Goal: Complete application form

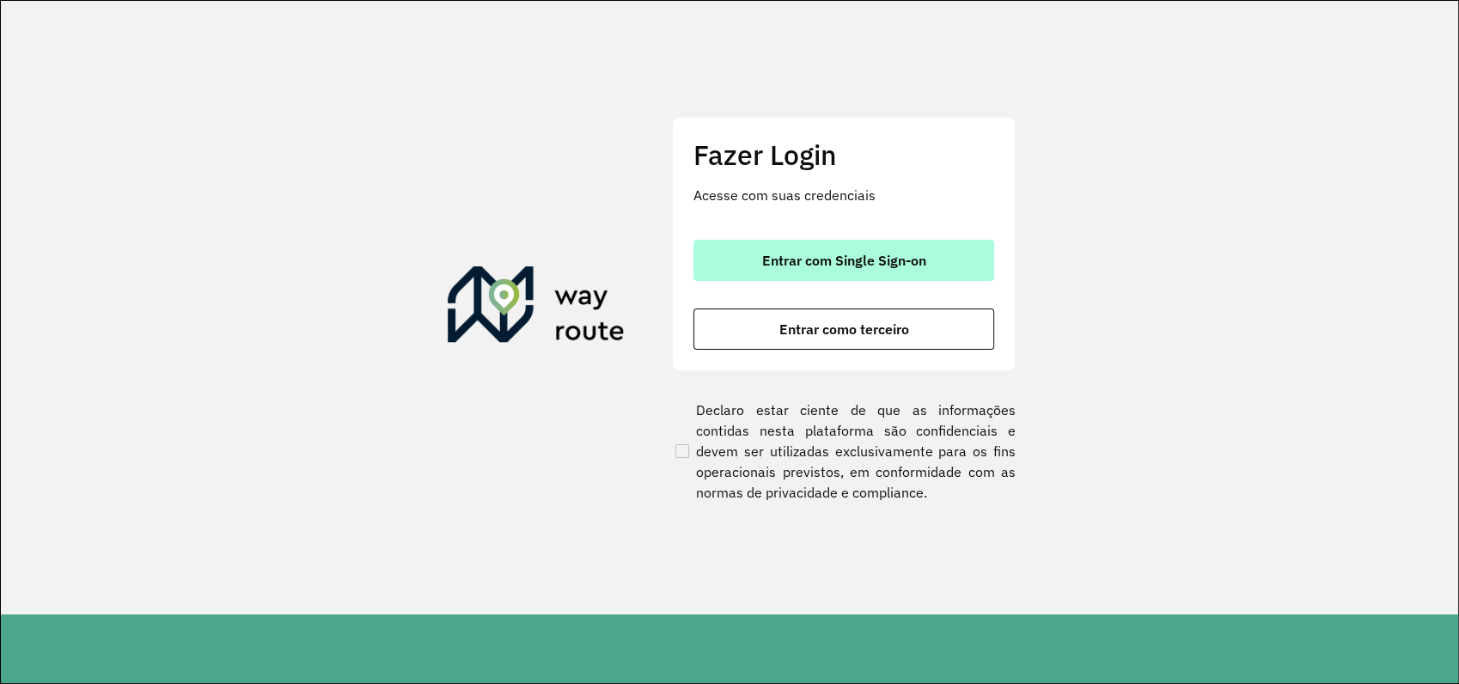
click at [861, 264] on span "Entrar com Single Sign-on" at bounding box center [844, 260] width 164 height 14
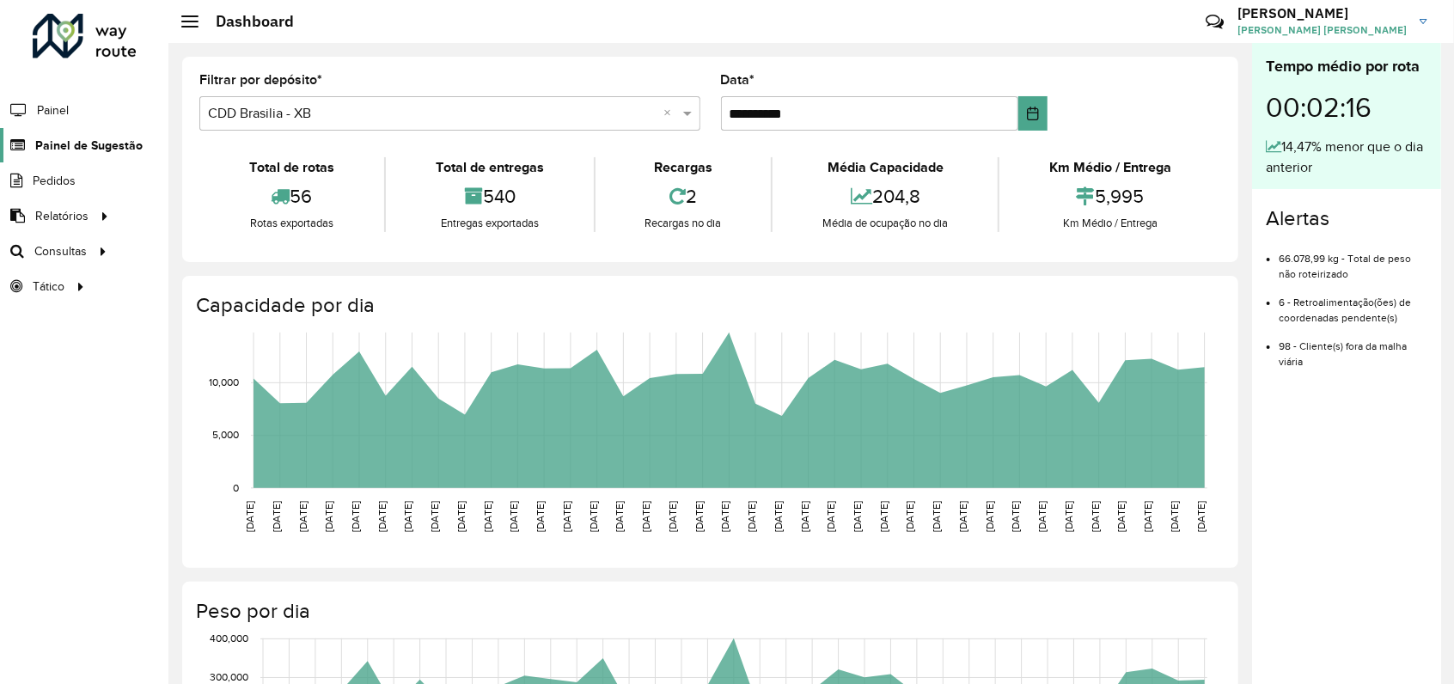
click at [82, 151] on span "Painel de Sugestão" at bounding box center [88, 146] width 107 height 18
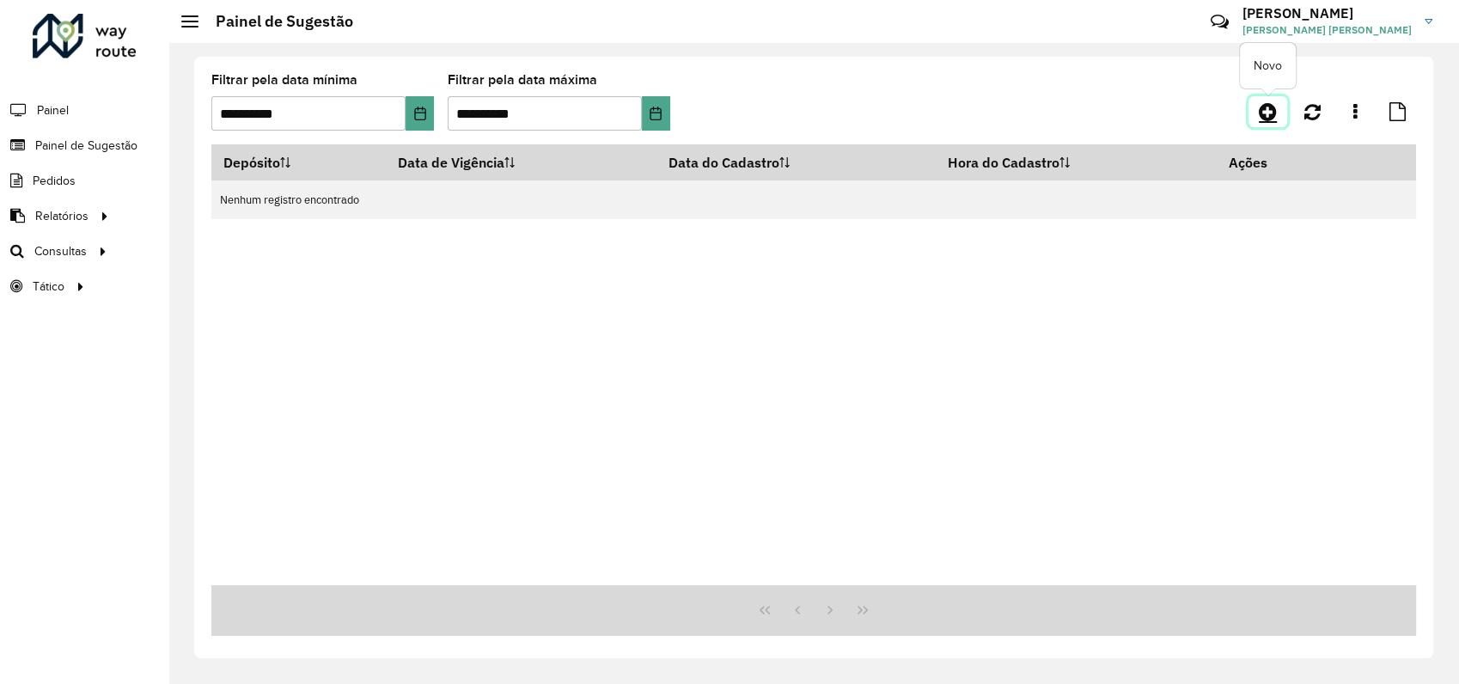
click at [1266, 107] on icon at bounding box center [1268, 111] width 18 height 21
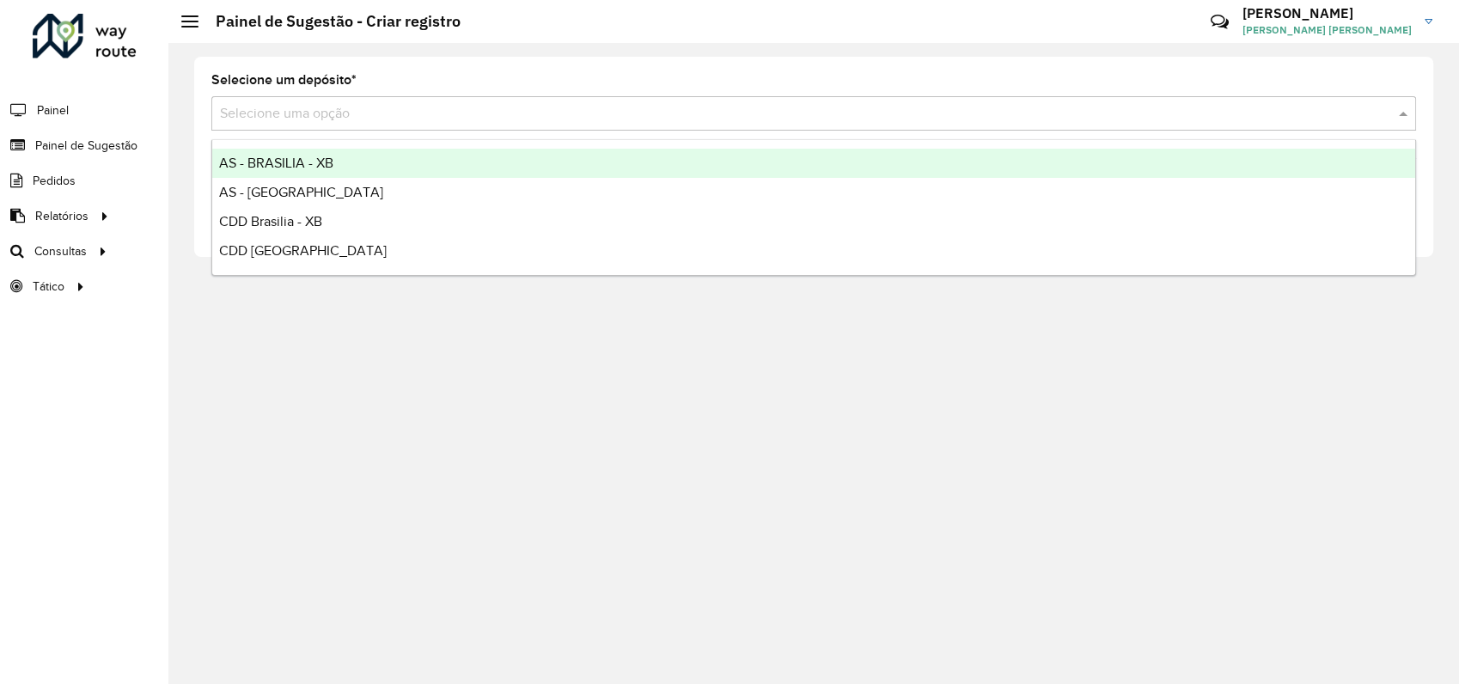
click at [370, 110] on input "text" at bounding box center [796, 114] width 1153 height 21
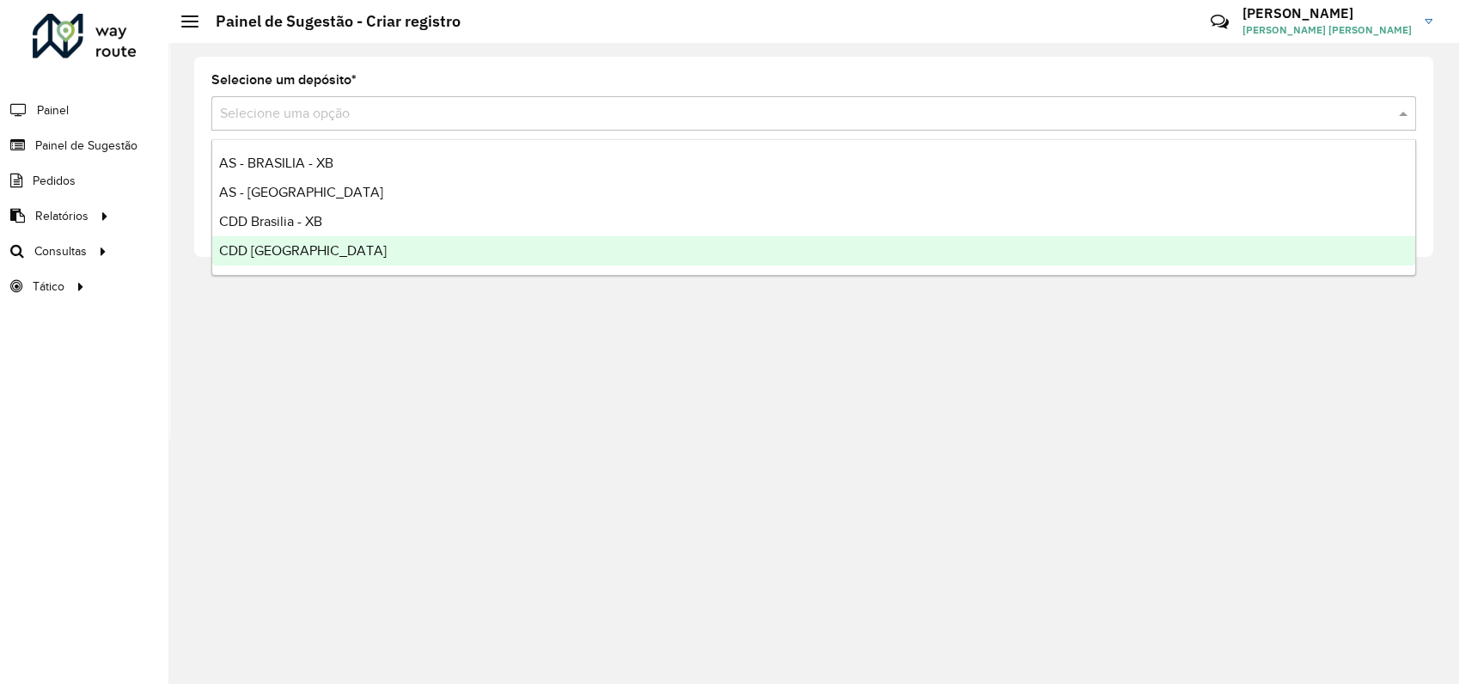
click at [268, 258] on div "CDD [GEOGRAPHIC_DATA]" at bounding box center [813, 250] width 1203 height 29
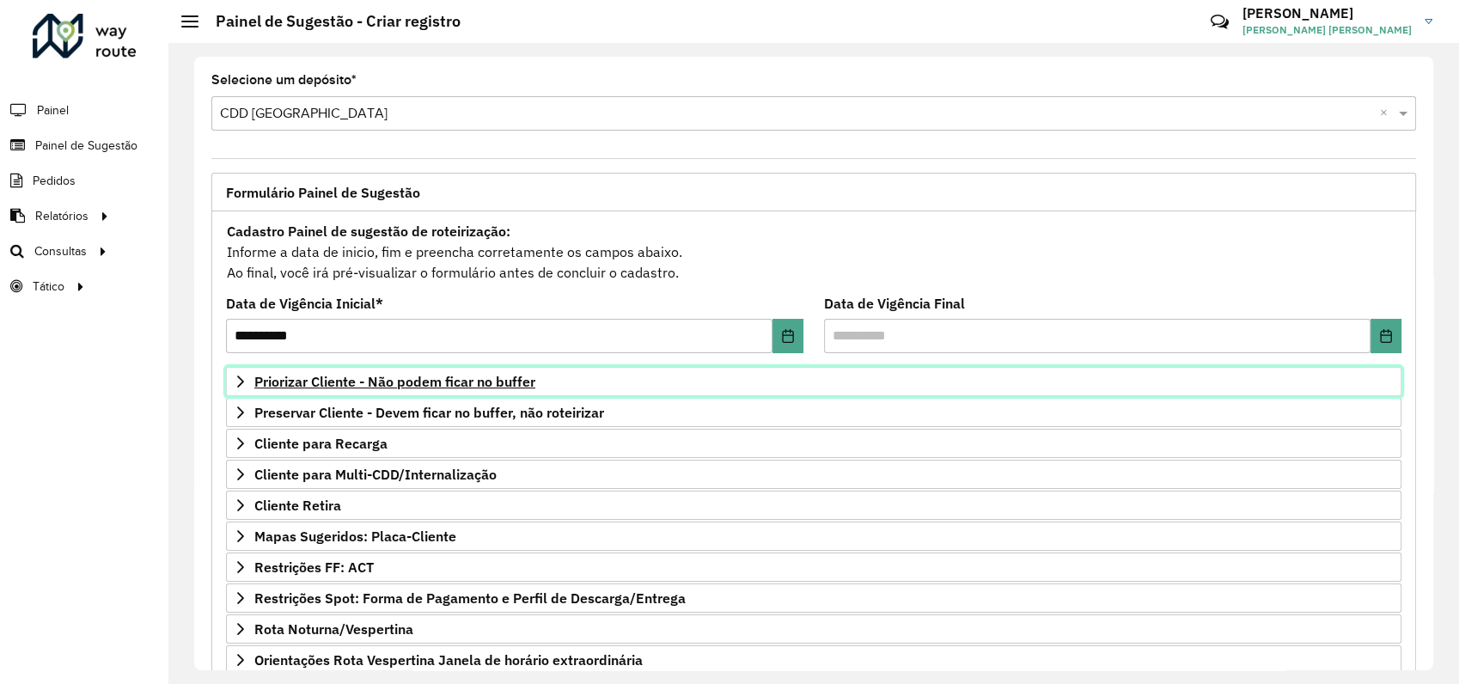
click at [251, 376] on link "Priorizar Cliente - Não podem ficar no buffer" at bounding box center [814, 381] width 1176 height 29
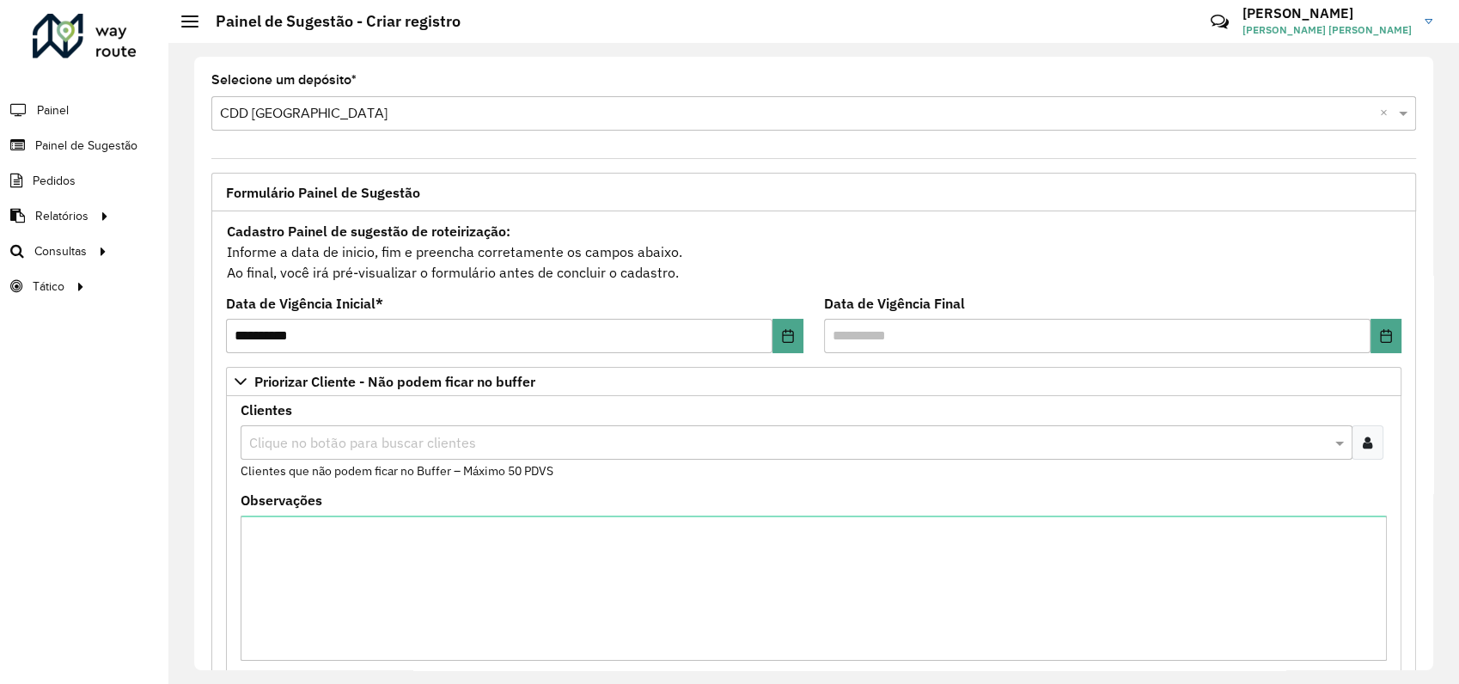
click at [1188, 440] on input "text" at bounding box center [788, 443] width 1086 height 21
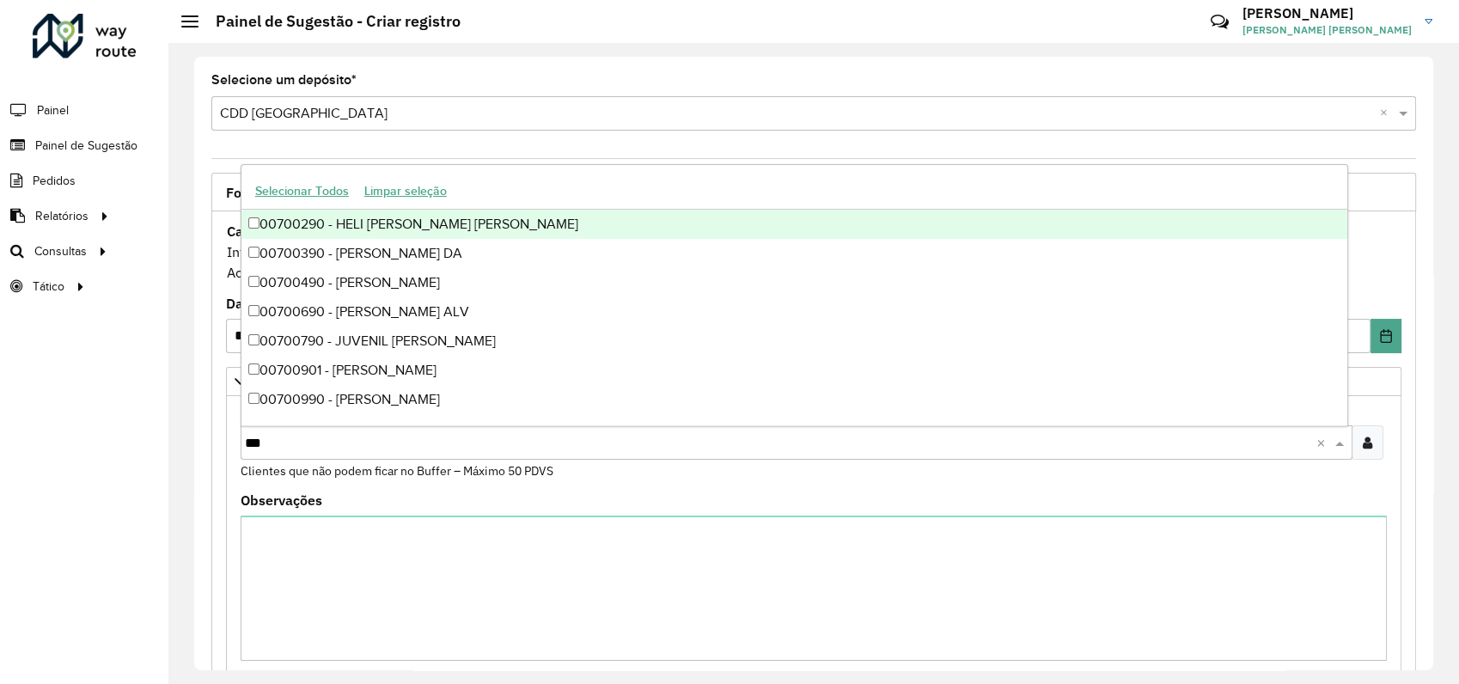
type input "****"
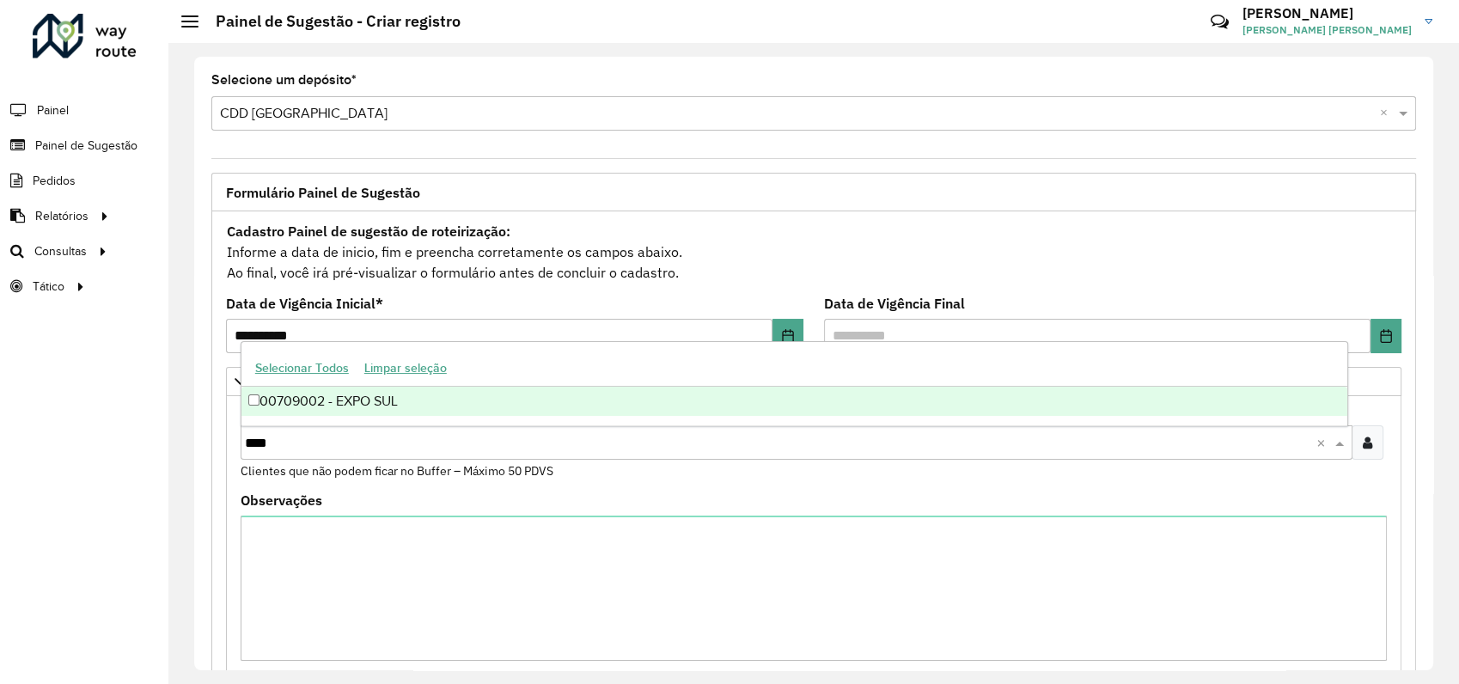
click at [353, 395] on div "00709002 - EXPO SUL" at bounding box center [794, 401] width 1106 height 29
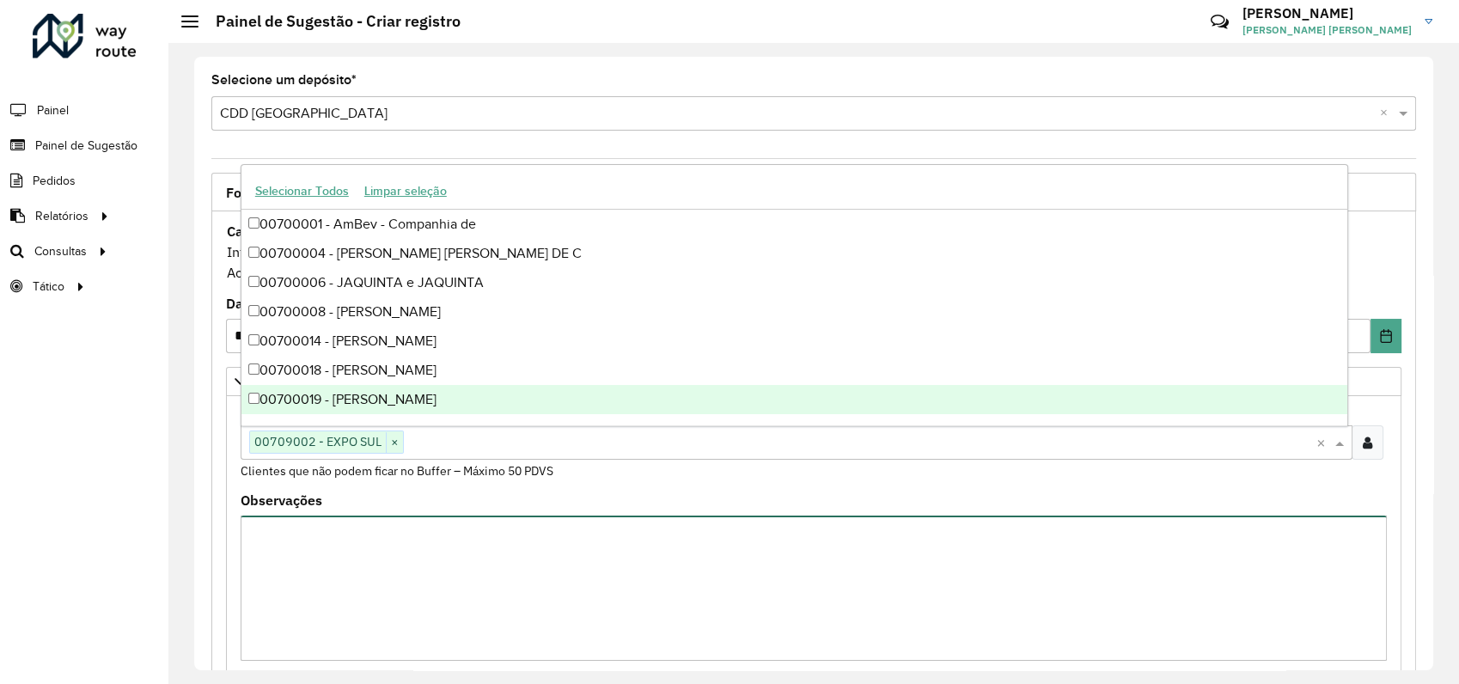
click at [399, 538] on textarea "Observações" at bounding box center [814, 588] width 1146 height 145
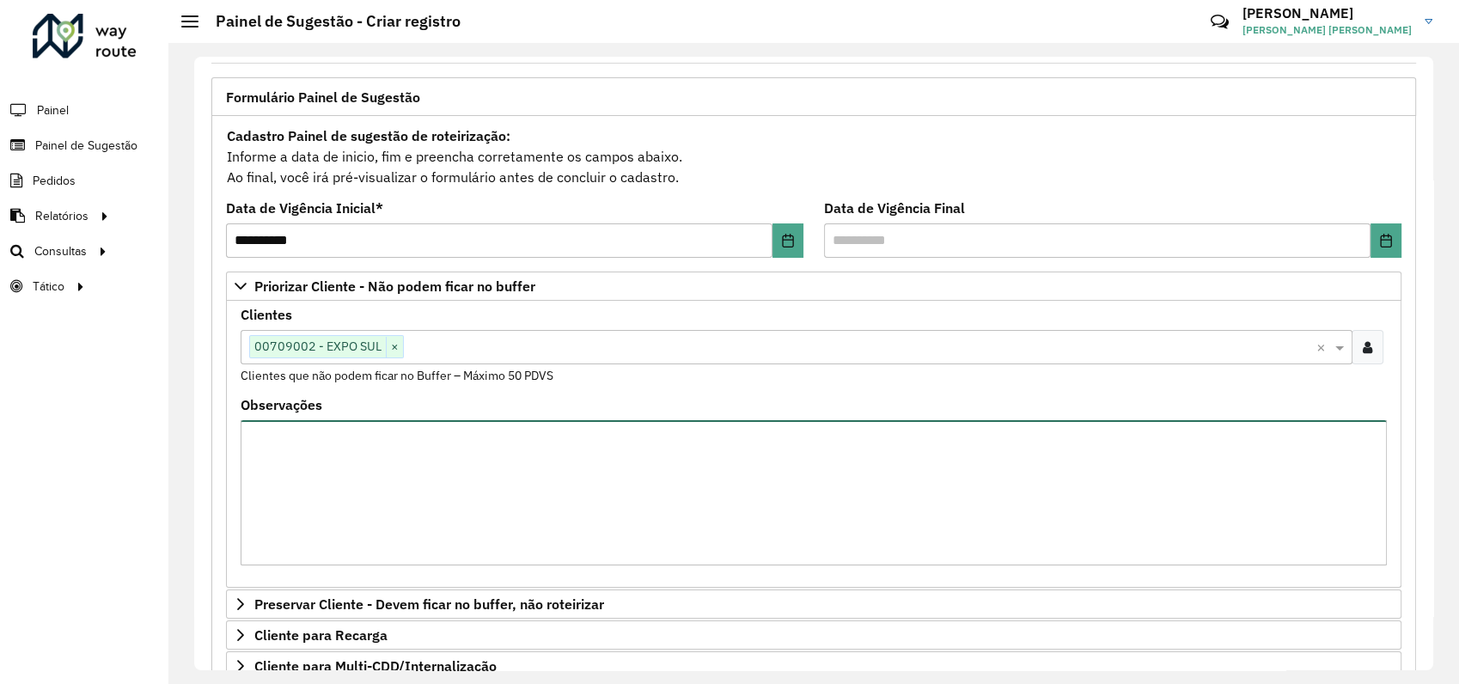
scroll to position [191, 0]
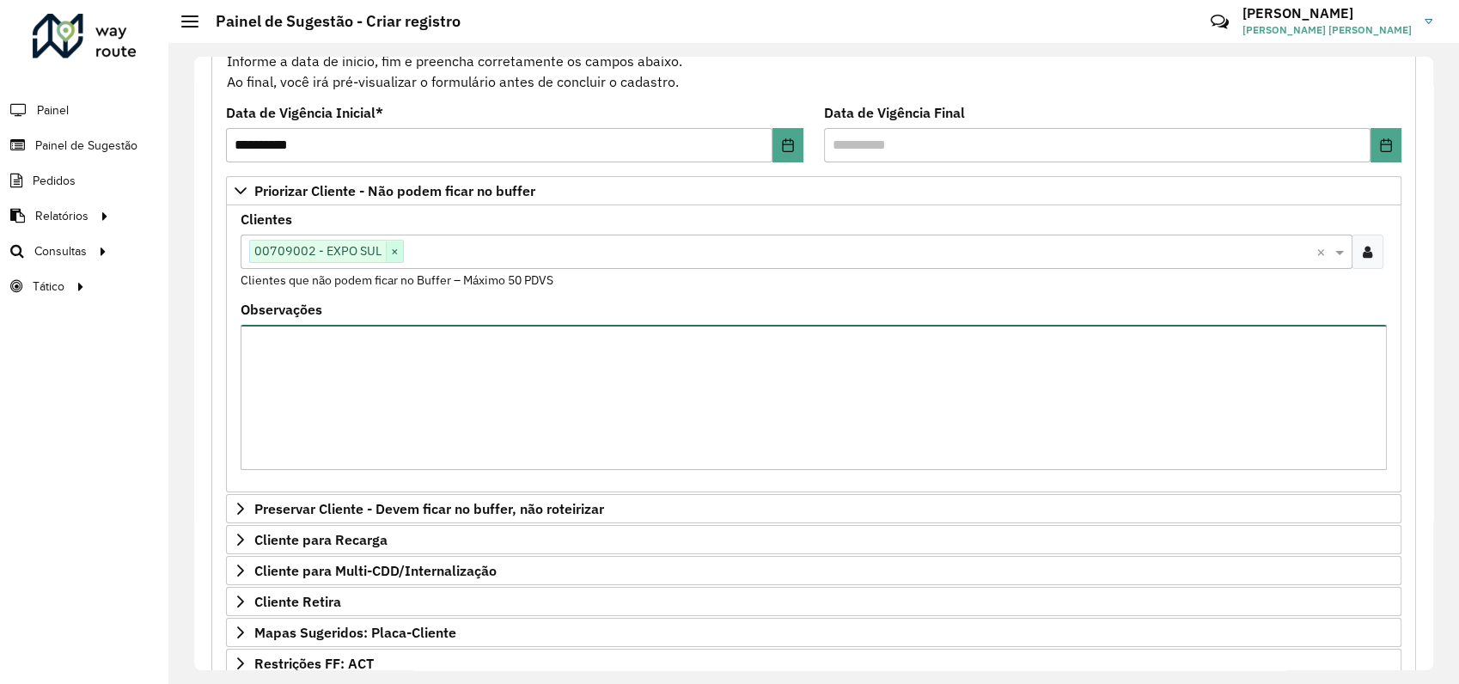
click at [393, 253] on span "×" at bounding box center [394, 251] width 17 height 21
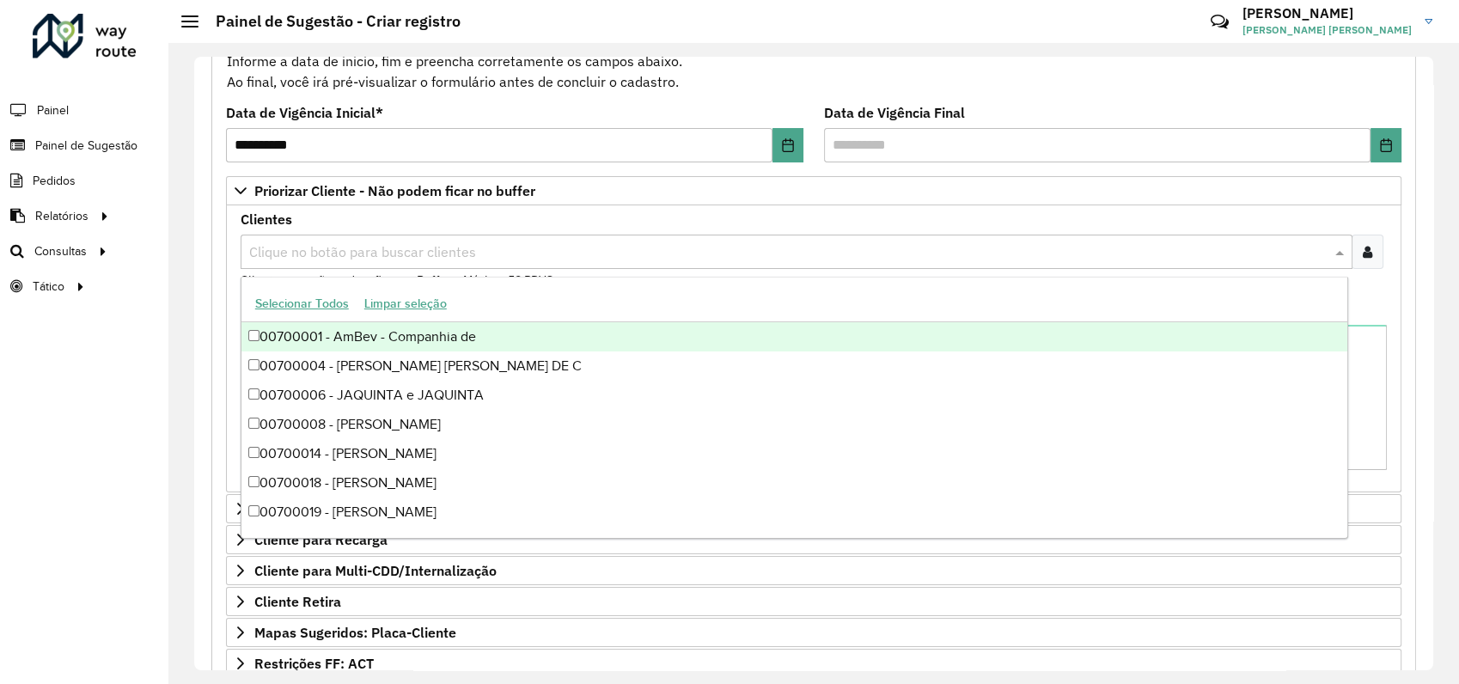
click at [741, 250] on input "text" at bounding box center [788, 252] width 1086 height 21
type input "****"
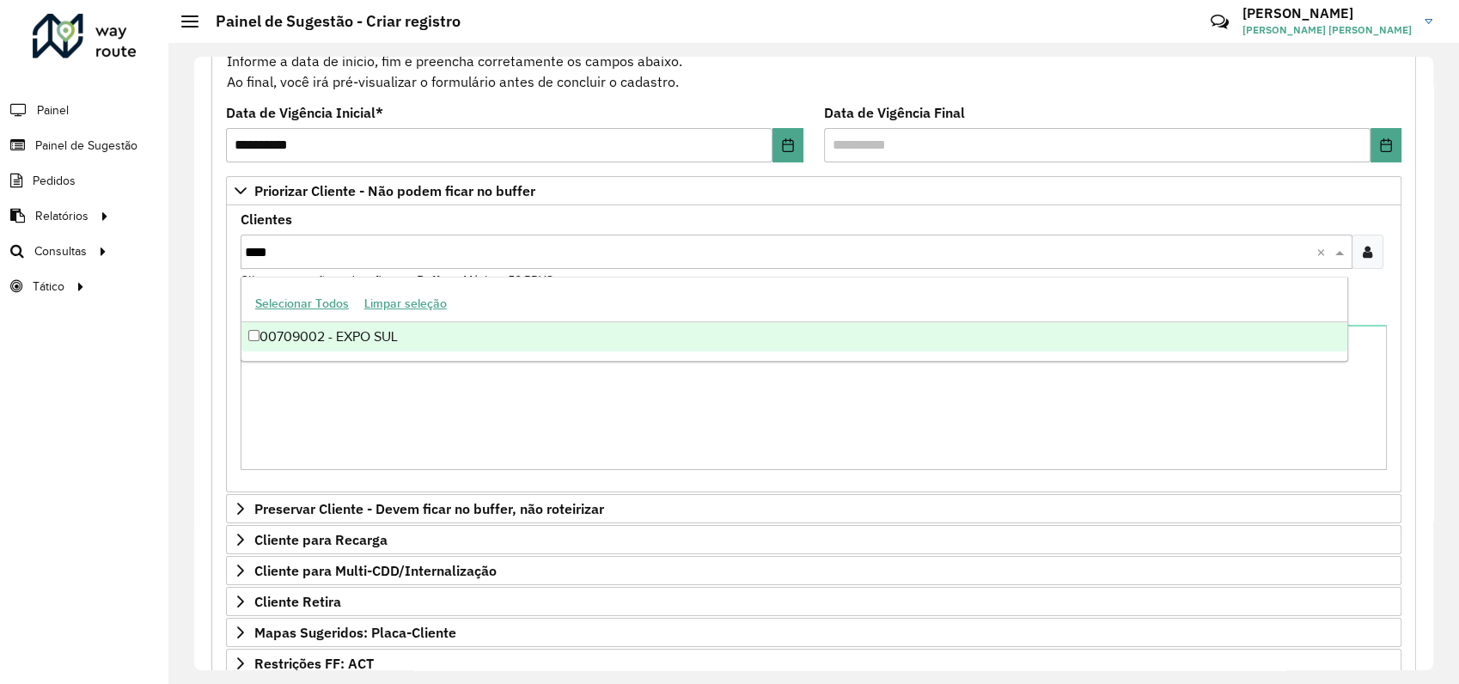
click at [390, 333] on div "00709002 - EXPO SUL" at bounding box center [794, 336] width 1106 height 29
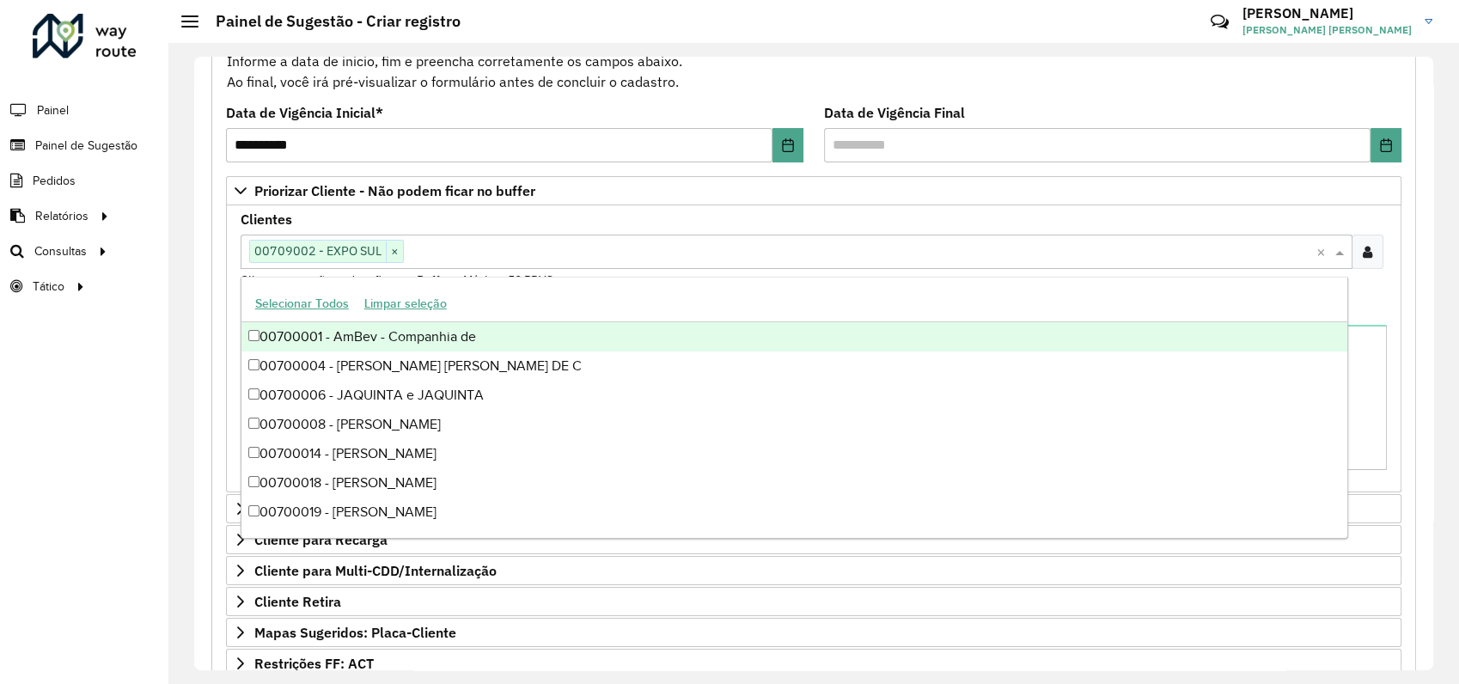
click at [819, 218] on div "Clientes Clique no botão para buscar clientes 00709002 - EXPO SUL × × Clientes …" at bounding box center [814, 251] width 1146 height 76
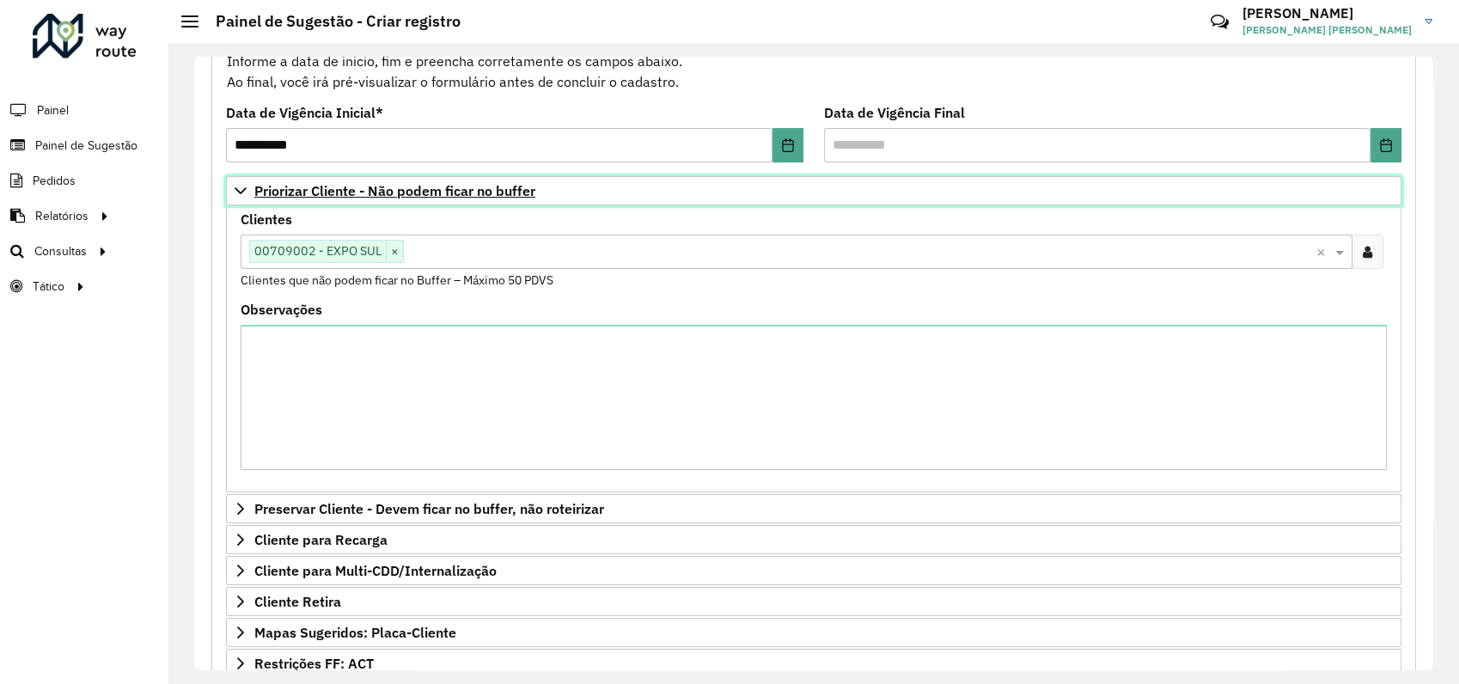
click at [236, 186] on icon at bounding box center [241, 191] width 14 height 14
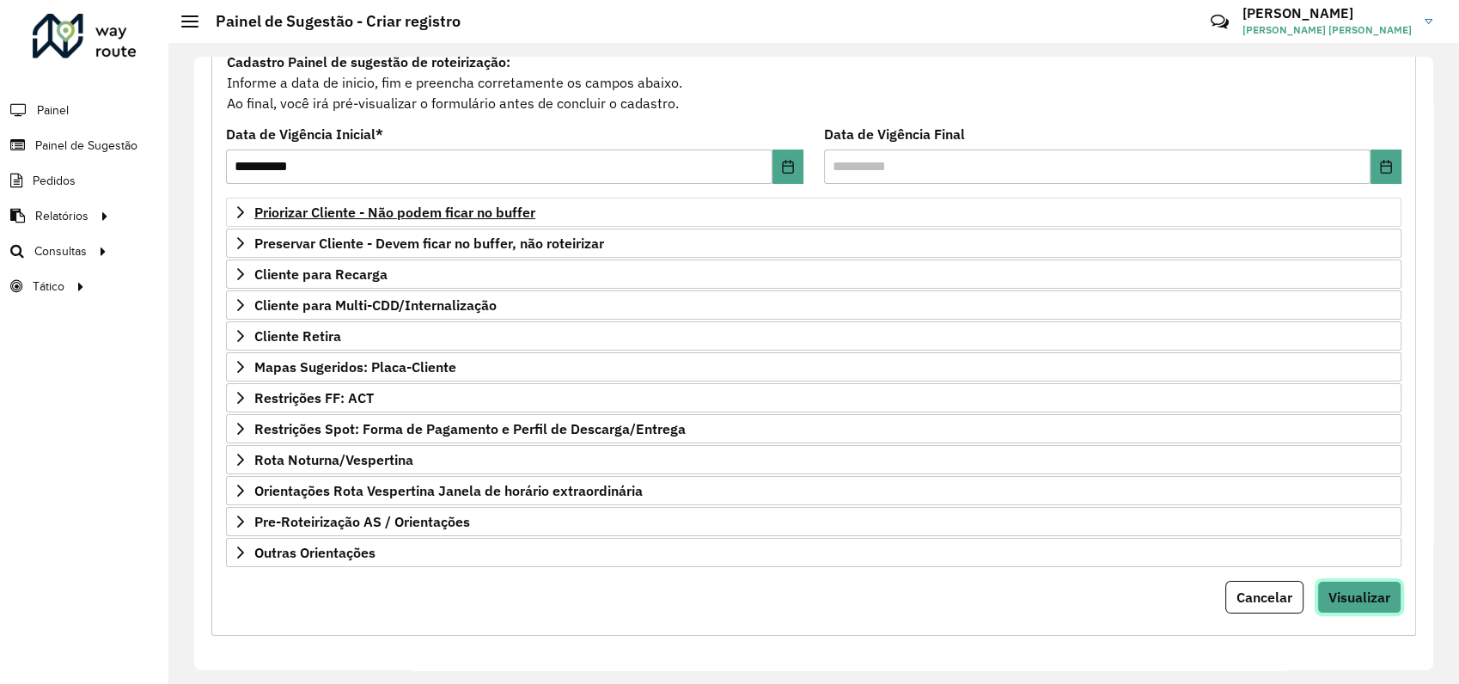
click at [1369, 591] on span "Visualizar" at bounding box center [1359, 597] width 62 height 17
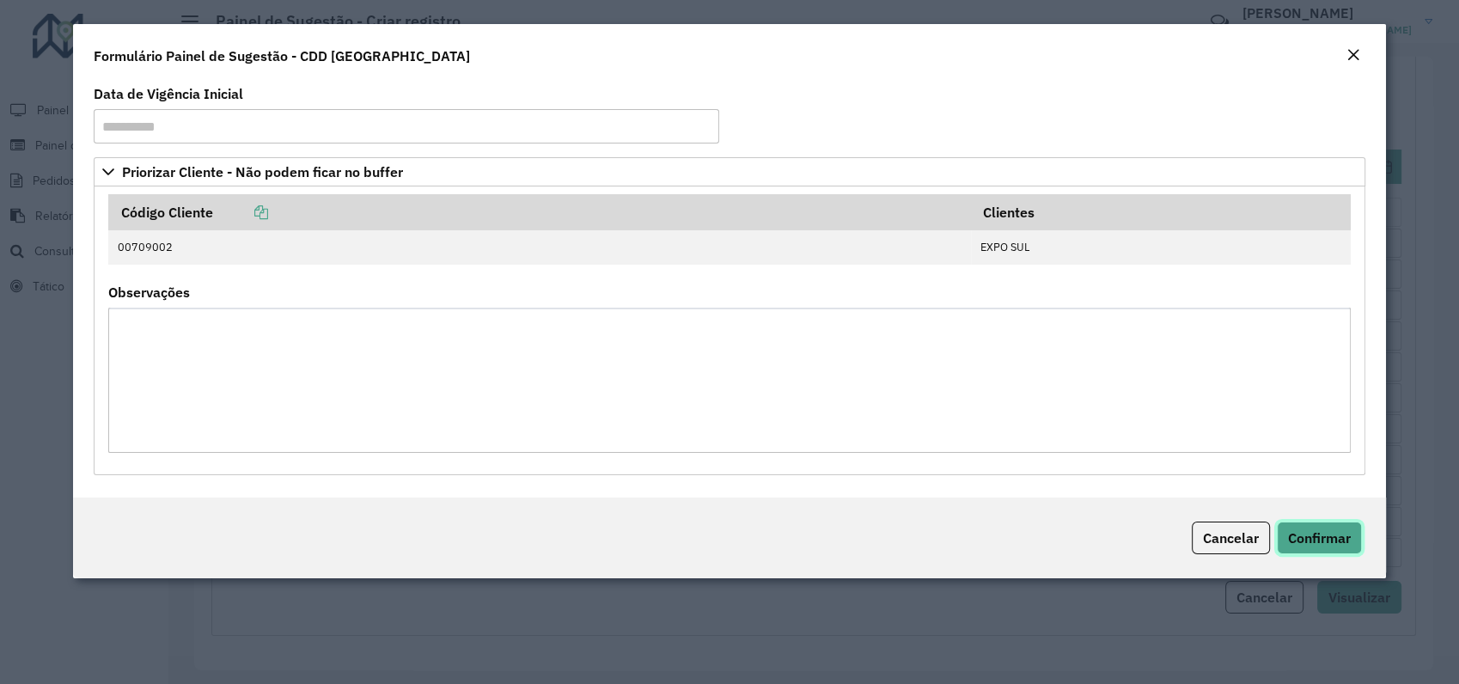
click at [1306, 523] on button "Confirmar" at bounding box center [1319, 538] width 85 height 33
